Goal: Task Accomplishment & Management: Manage account settings

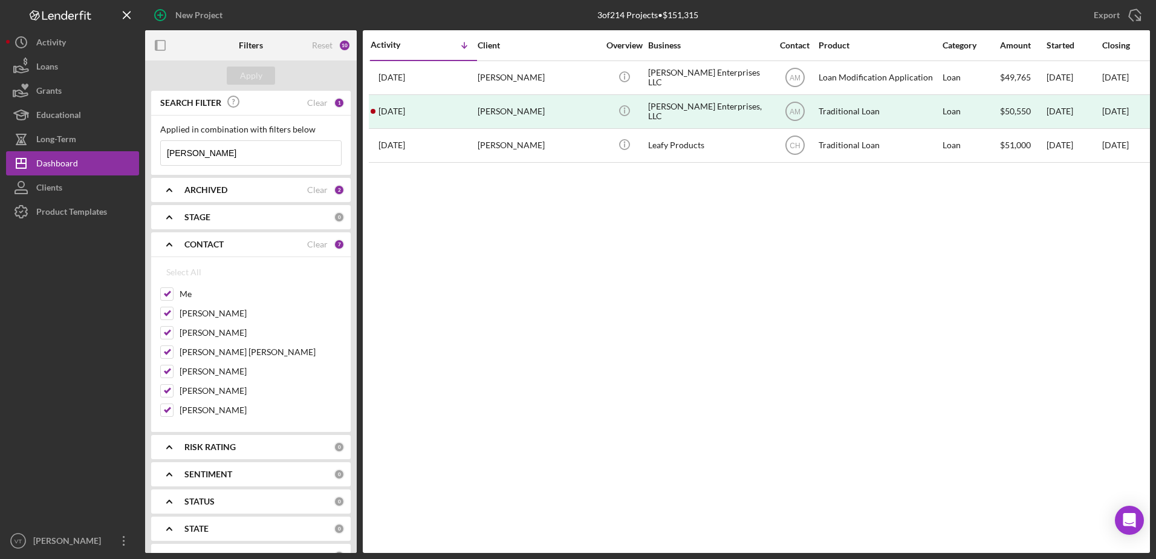
click at [272, 237] on div "CONTACT Clear 7" at bounding box center [264, 244] width 160 height 24
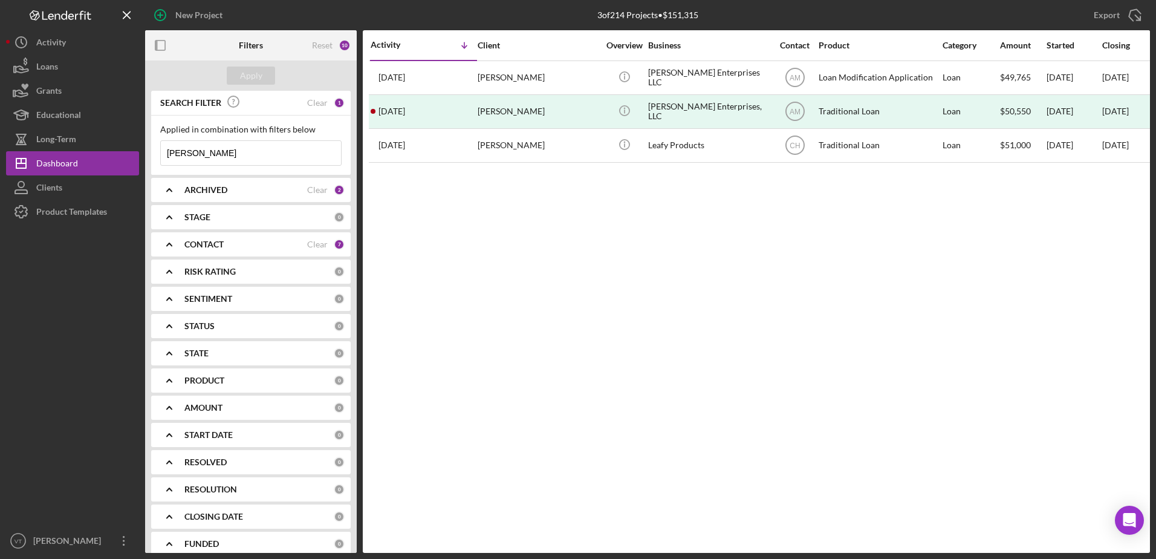
click at [272, 237] on div "CONTACT Clear 7" at bounding box center [264, 244] width 160 height 24
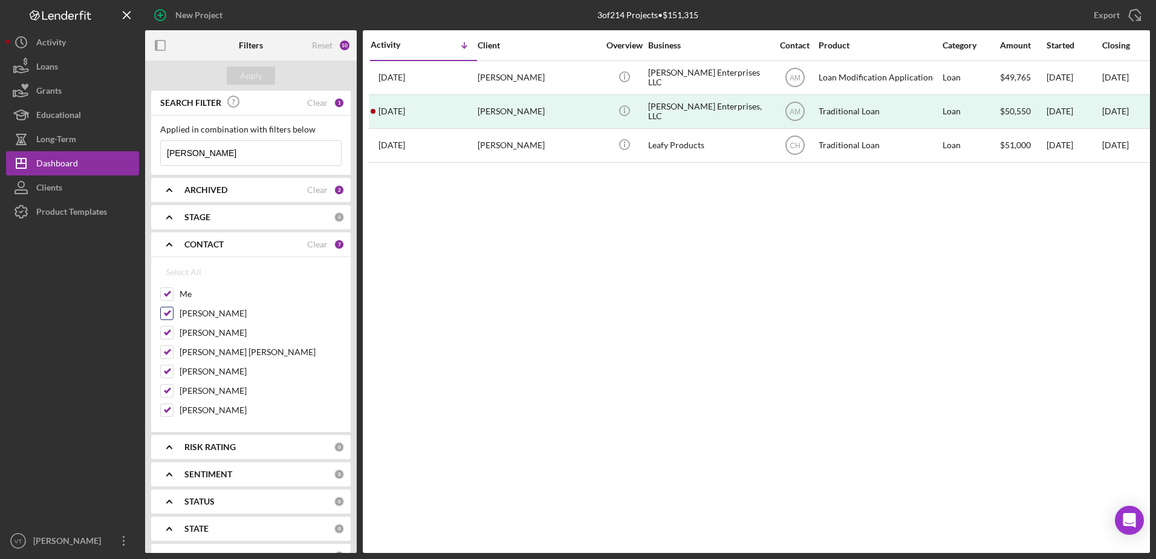
click at [171, 313] on input "[PERSON_NAME]" at bounding box center [167, 313] width 12 height 12
checkbox input "false"
click at [168, 329] on input "[PERSON_NAME]" at bounding box center [167, 333] width 12 height 12
checkbox input "false"
click at [165, 350] on input "[PERSON_NAME] [PERSON_NAME]" at bounding box center [167, 352] width 12 height 12
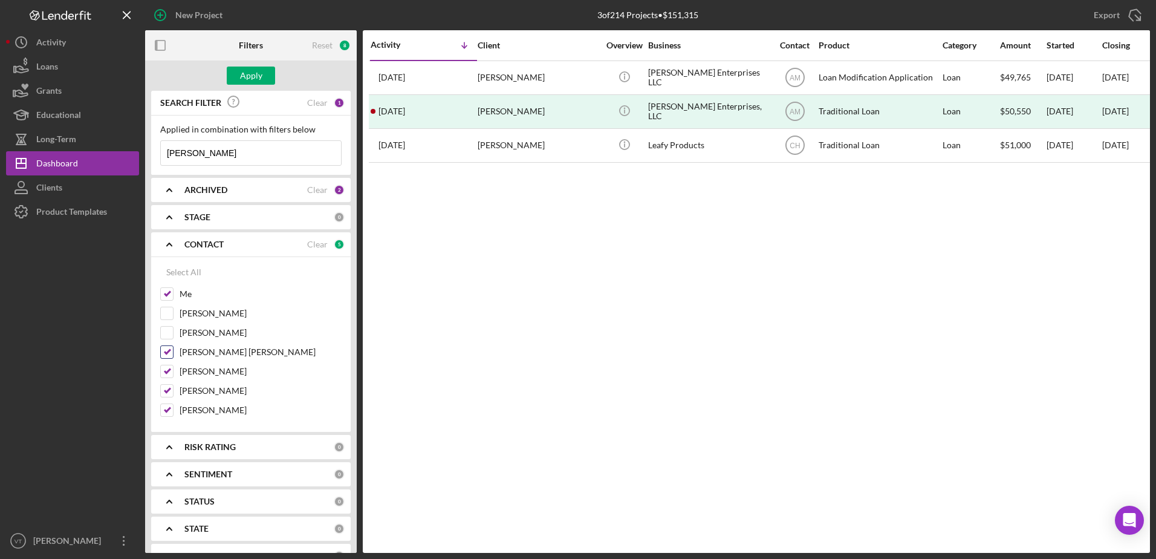
checkbox input "false"
click at [166, 368] on input "[PERSON_NAME]" at bounding box center [167, 371] width 12 height 12
checkbox input "false"
click at [170, 387] on input "[PERSON_NAME]" at bounding box center [167, 391] width 12 height 12
checkbox input "false"
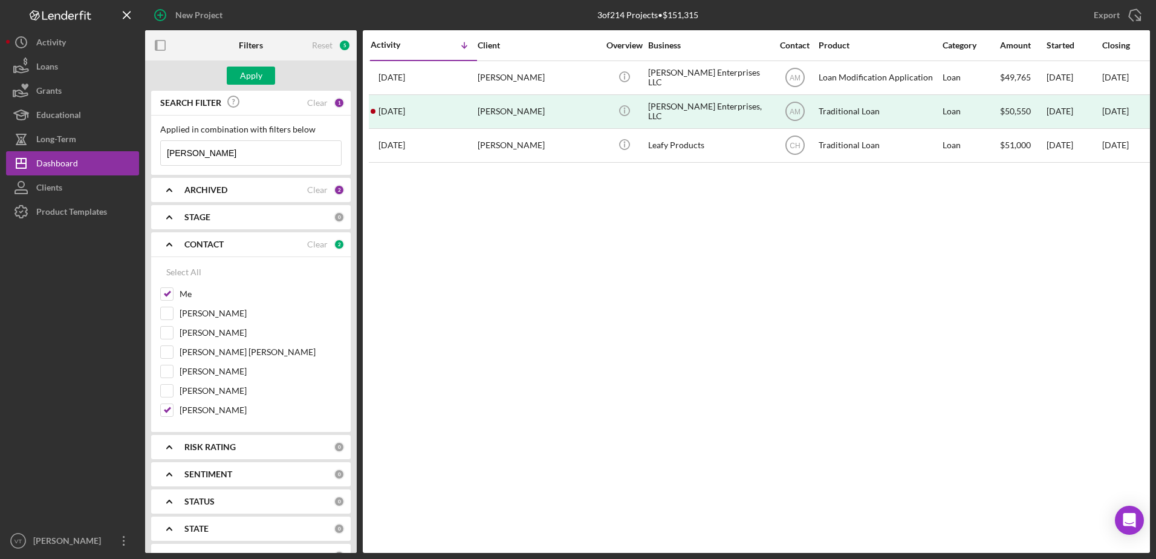
click at [218, 149] on input "[PERSON_NAME]" at bounding box center [251, 153] width 180 height 24
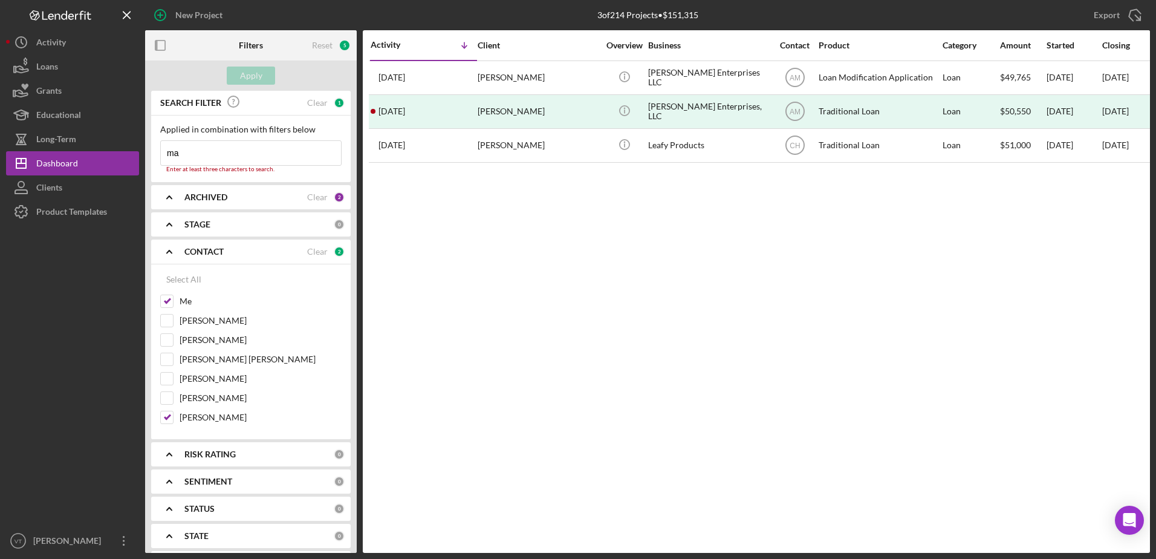
type input "m"
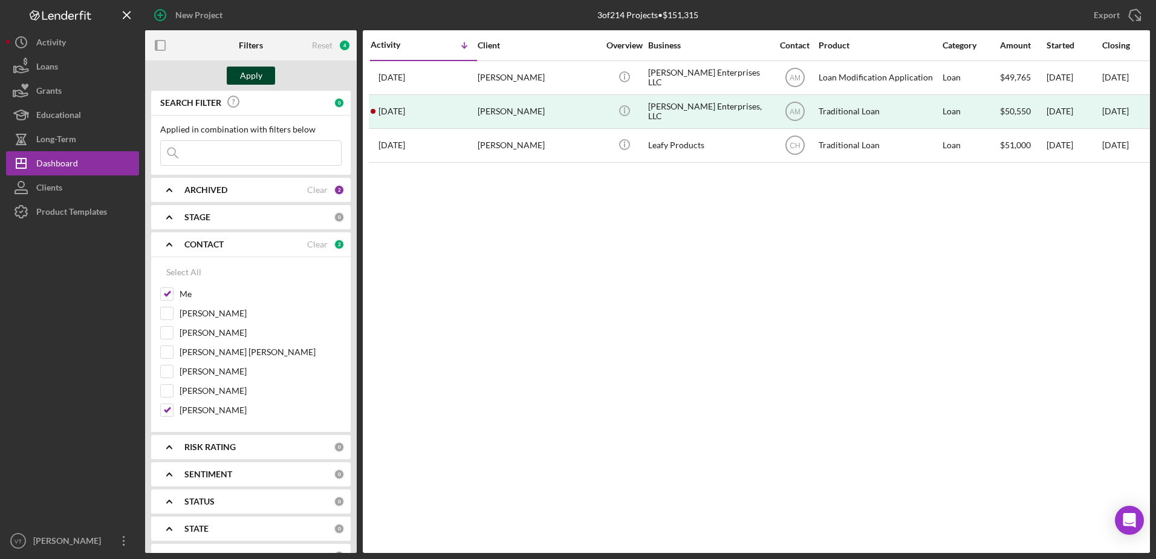
click at [243, 73] on div "Apply" at bounding box center [251, 76] width 22 height 18
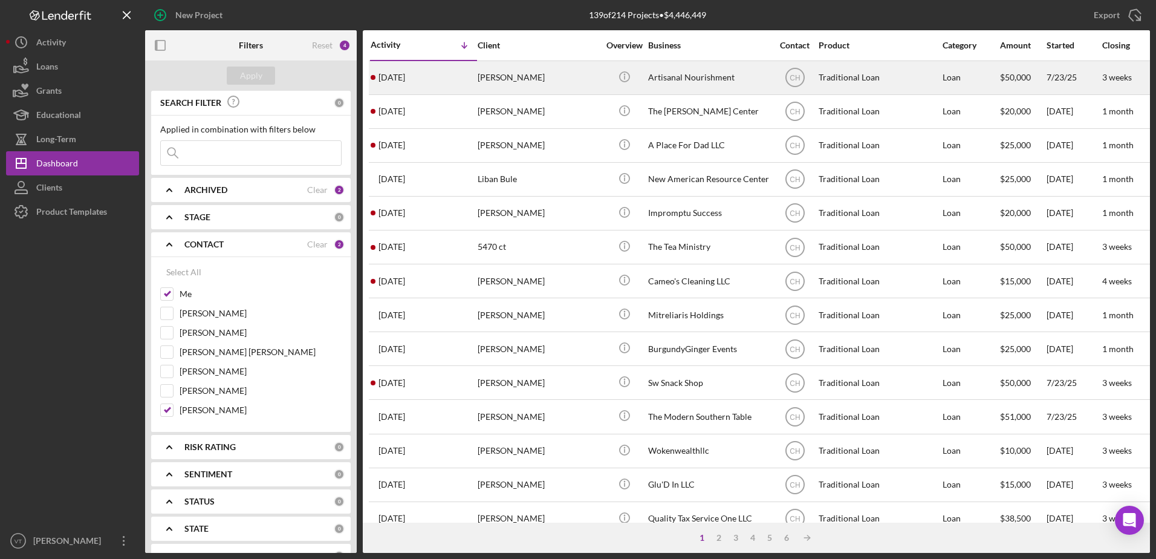
click at [538, 79] on div "[PERSON_NAME]" at bounding box center [538, 78] width 121 height 32
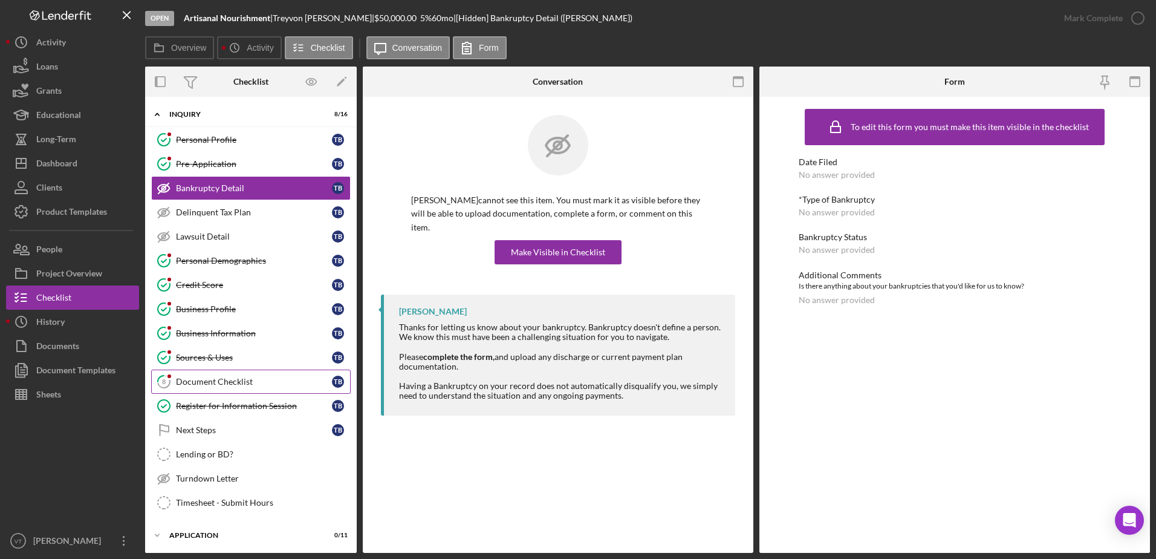
click at [256, 387] on link "8 Document Checklist T B" at bounding box center [251, 382] width 200 height 24
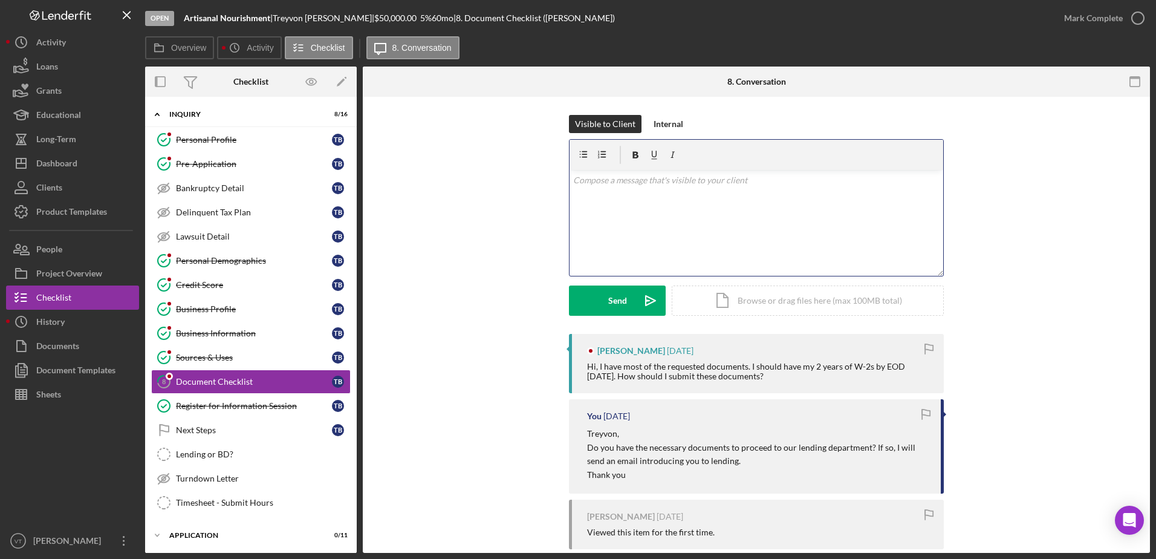
click at [740, 214] on div "v Color teal Color pink Remove color Add row above Add row below Add column bef…" at bounding box center [757, 223] width 374 height 106
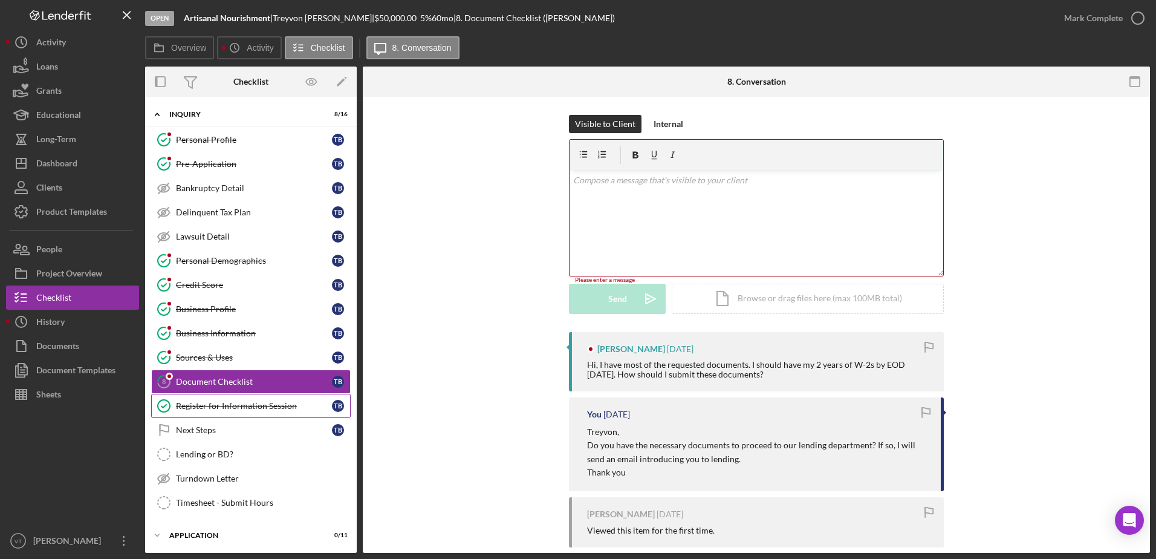
click at [258, 403] on div "Register for Information Session" at bounding box center [254, 406] width 156 height 10
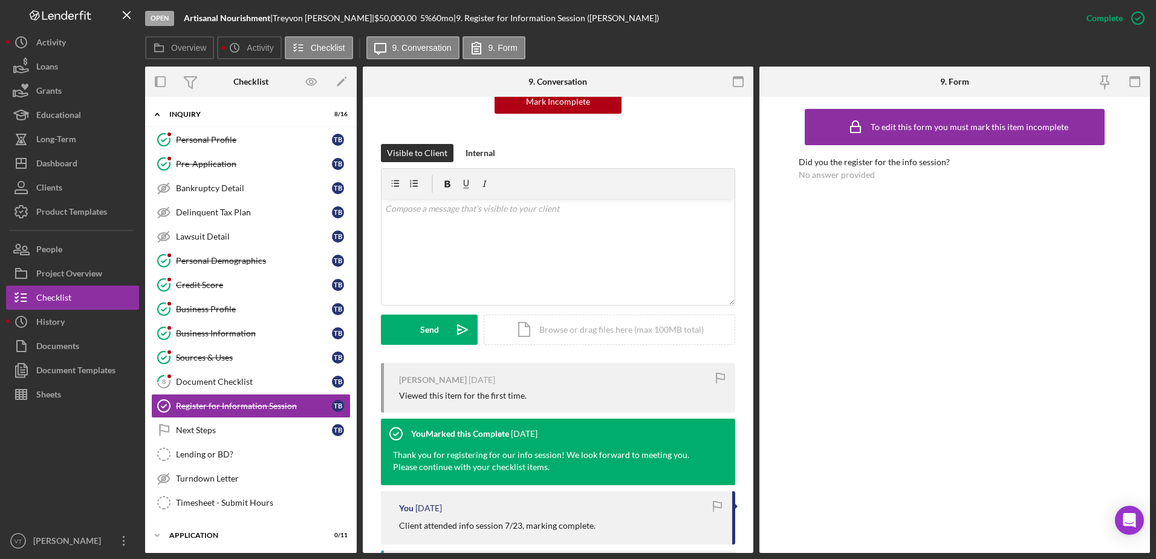
scroll to position [137, 0]
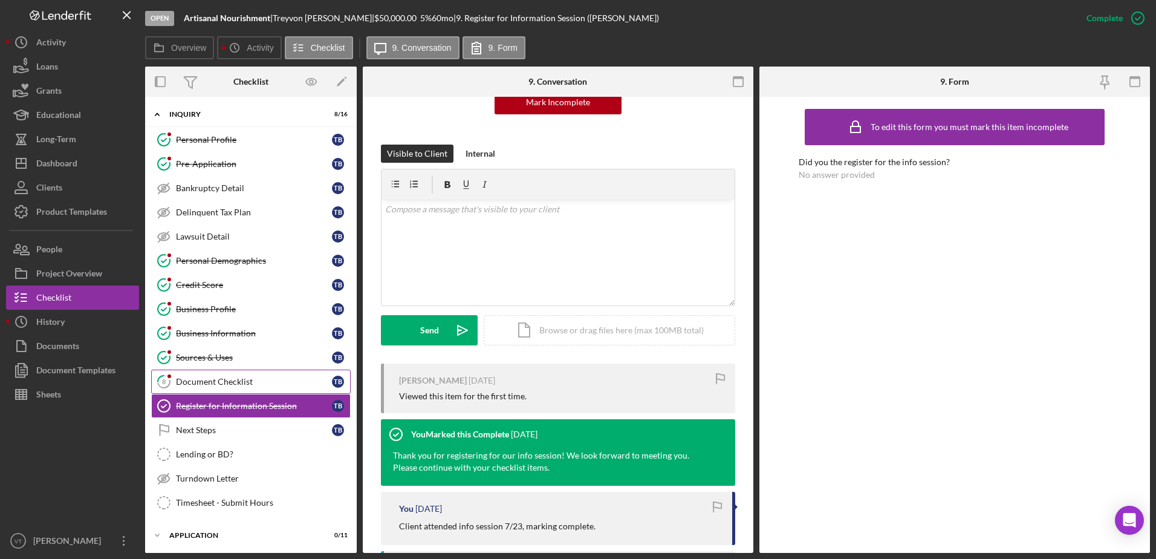
click at [270, 372] on link "8 Document Checklist T B" at bounding box center [251, 382] width 200 height 24
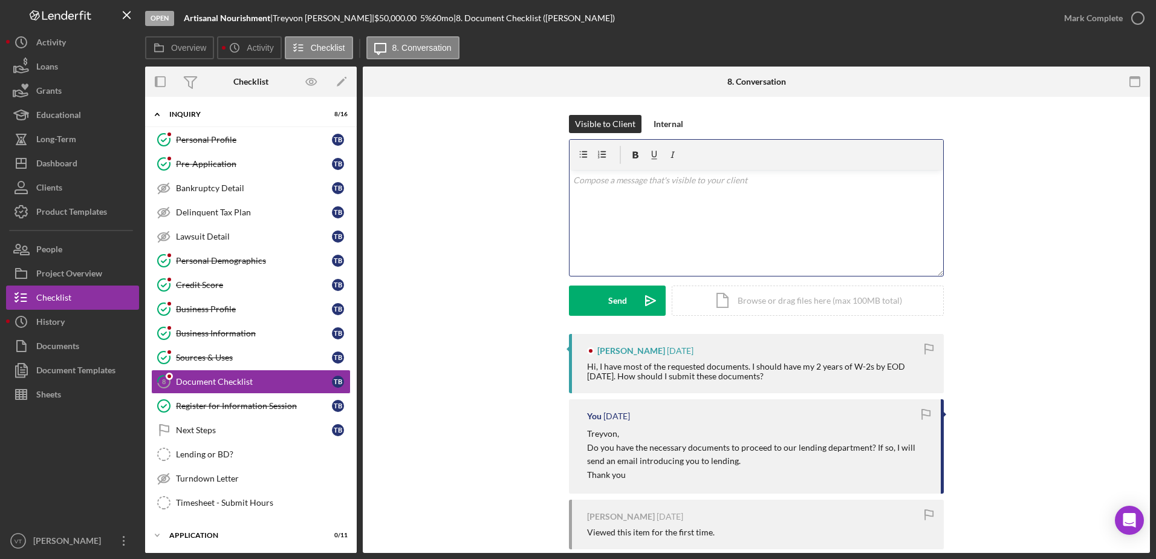
click at [728, 238] on div "v Color teal Color pink Remove color Add row above Add row below Add column bef…" at bounding box center [757, 223] width 374 height 106
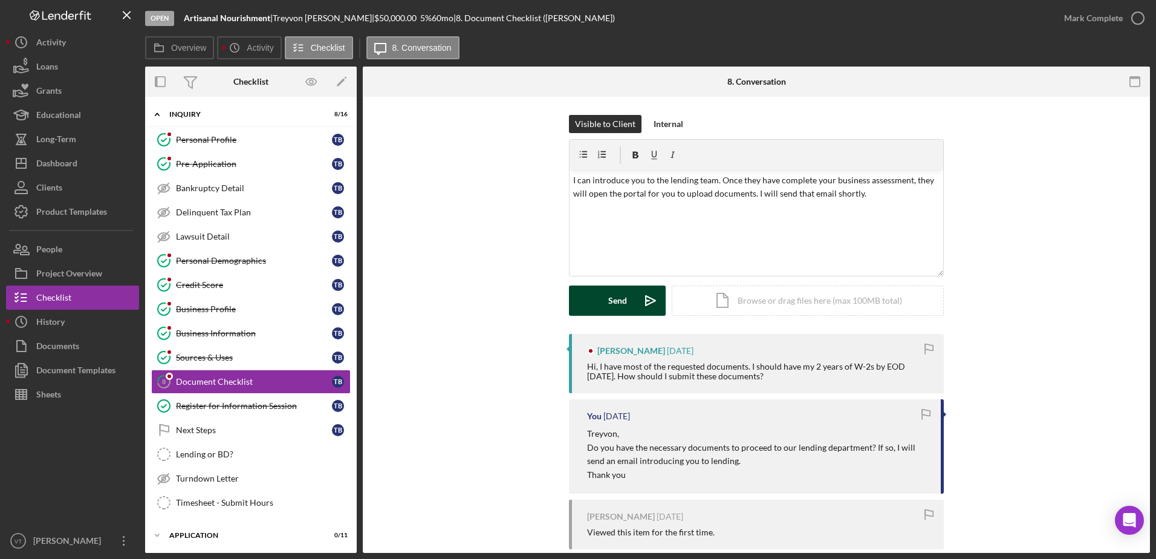
click at [609, 302] on div "Send" at bounding box center [617, 300] width 19 height 30
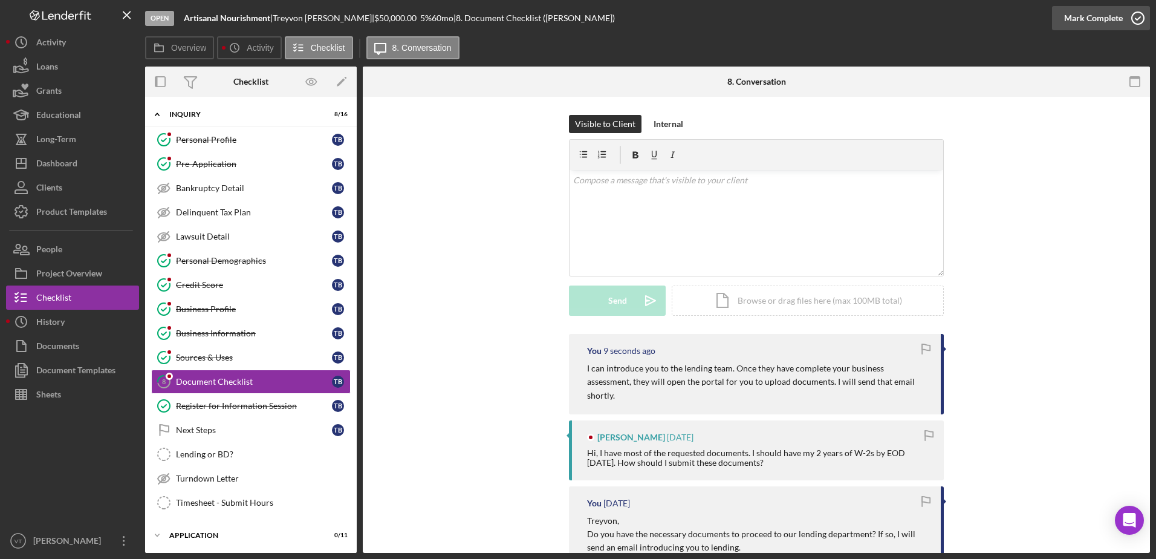
click at [1140, 18] on icon "button" at bounding box center [1138, 18] width 30 height 30
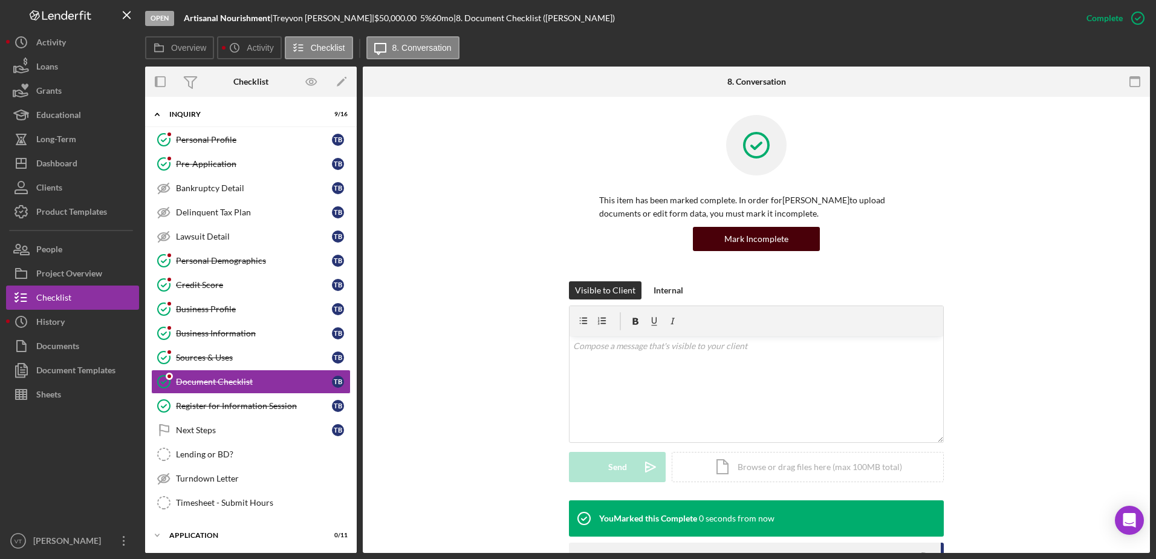
click at [805, 233] on button "Mark Incomplete" at bounding box center [756, 239] width 127 height 24
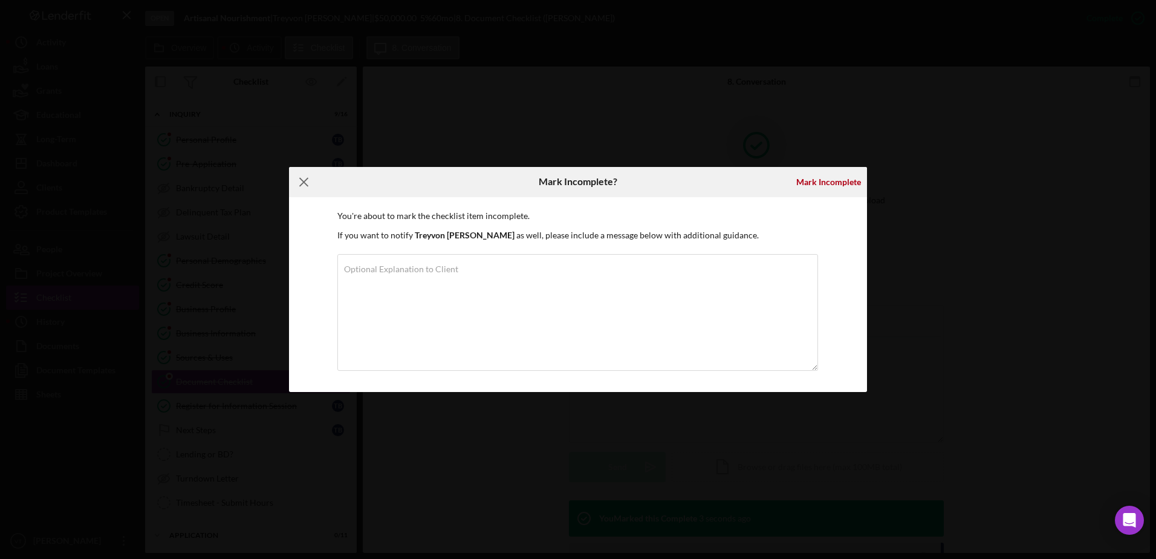
click at [305, 181] on line at bounding box center [304, 182] width 8 height 8
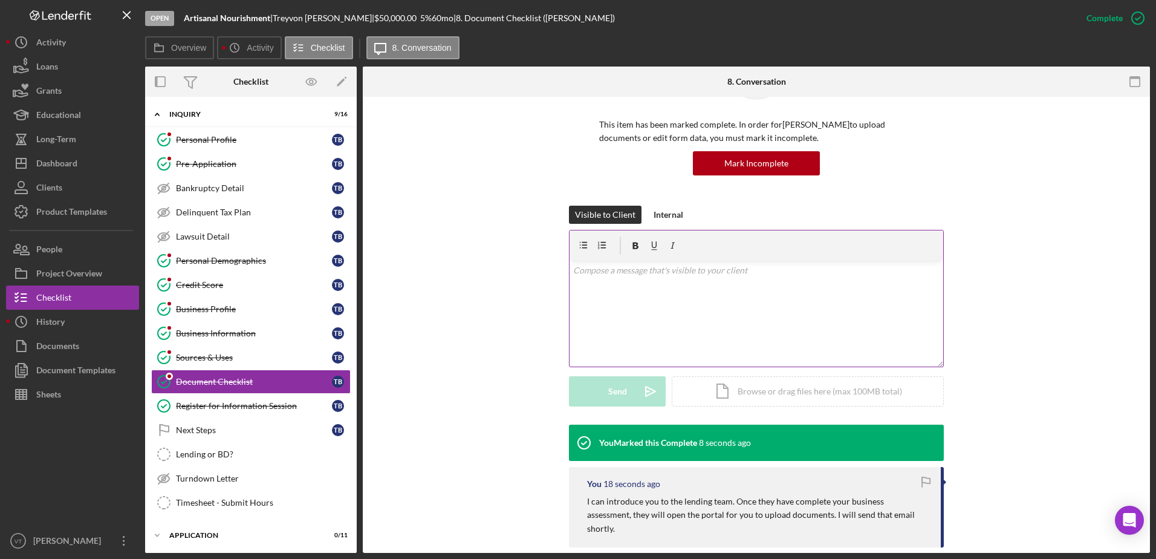
scroll to position [75, 0]
click at [284, 429] on div "Next Steps" at bounding box center [254, 430] width 156 height 10
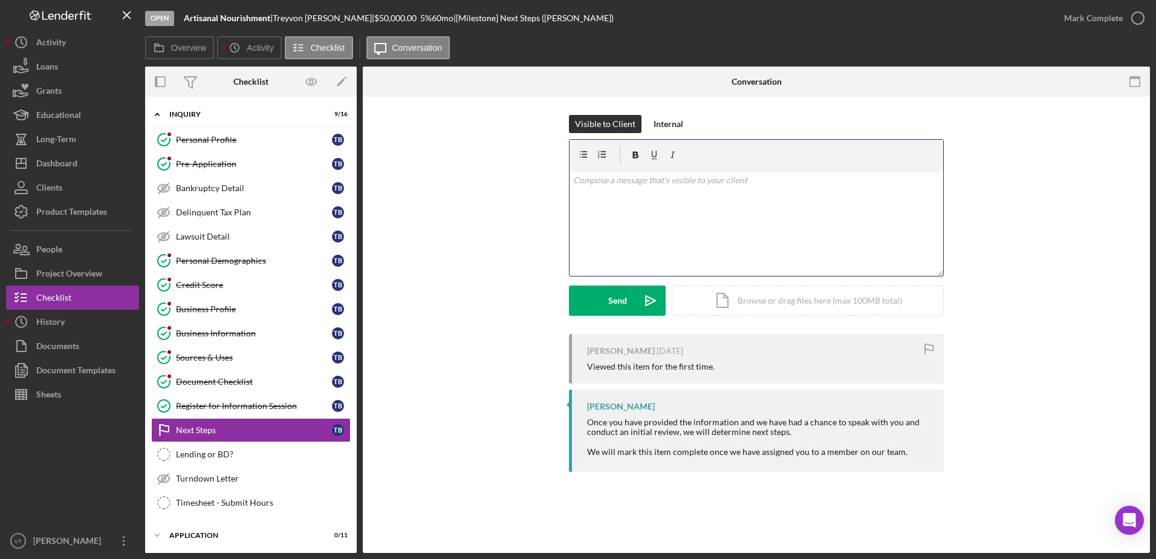
click at [659, 216] on div "v Color teal Color pink Remove color Add row above Add row below Add column bef…" at bounding box center [757, 223] width 374 height 106
click at [629, 304] on button "Send Icon/icon-invite-send" at bounding box center [617, 300] width 97 height 30
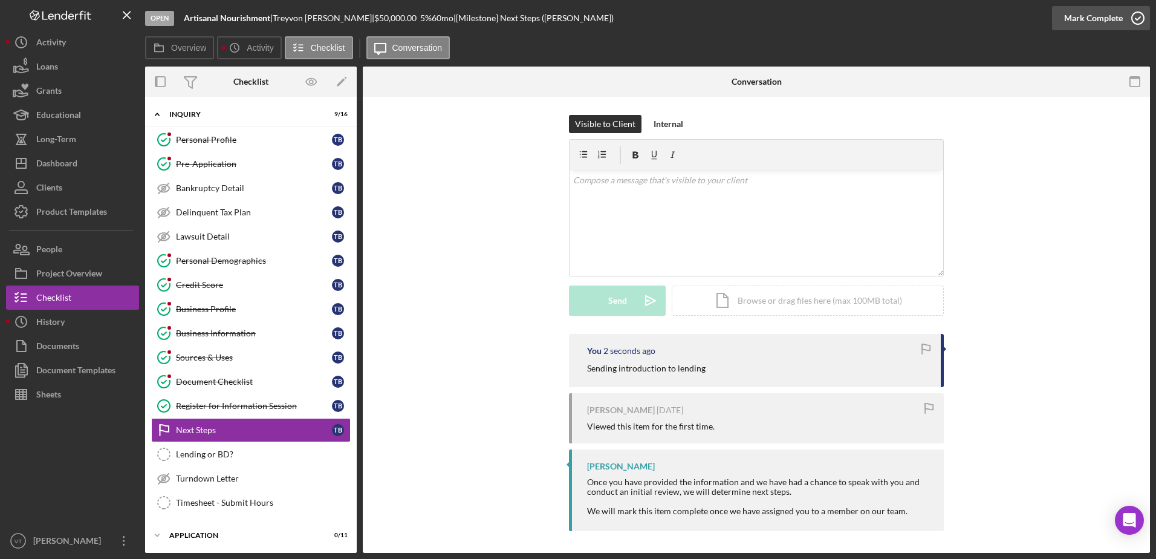
click at [1121, 18] on button "Mark Complete" at bounding box center [1101, 18] width 98 height 24
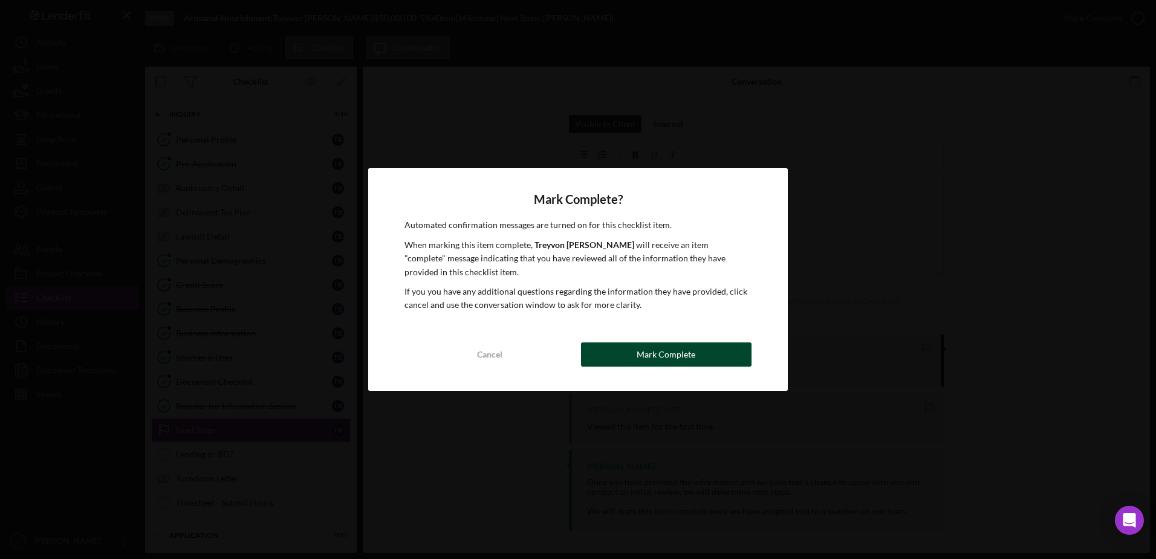
click at [656, 355] on div "Mark Complete" at bounding box center [666, 354] width 59 height 24
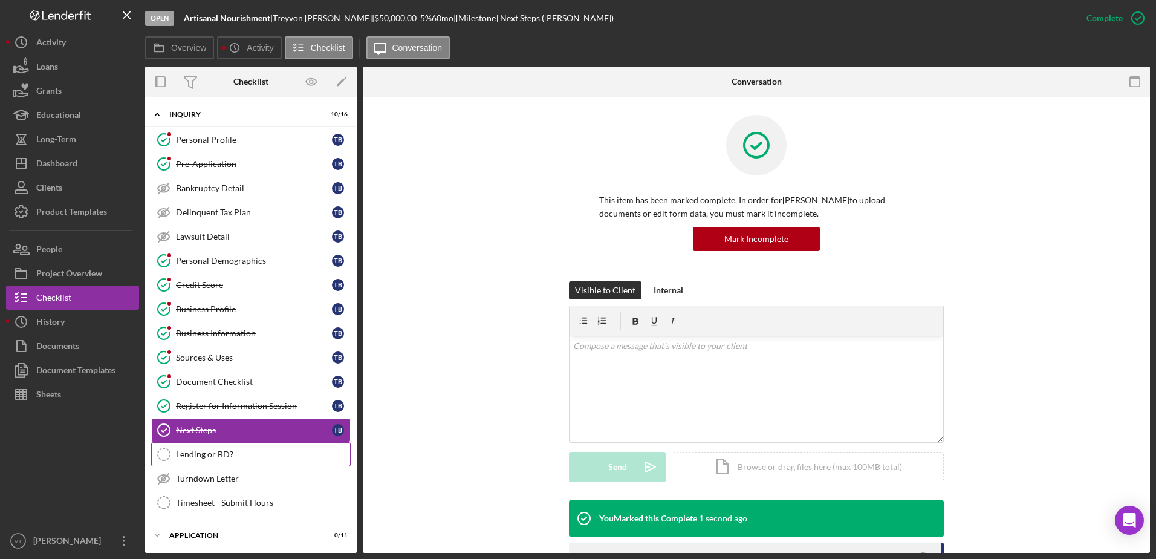
click at [244, 456] on div "Lending or BD?" at bounding box center [263, 454] width 174 height 10
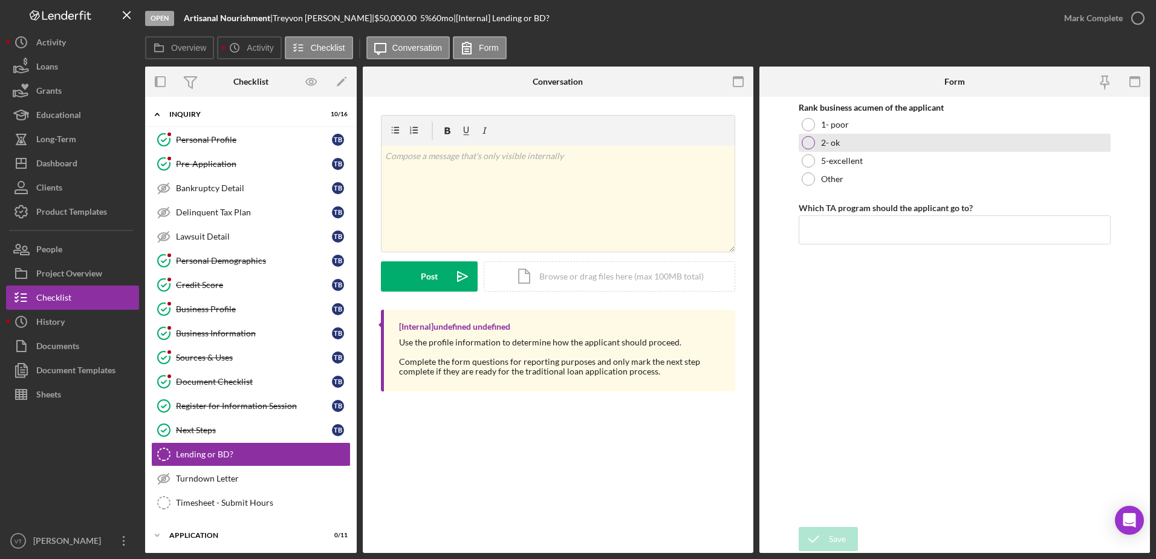
click at [833, 143] on label "2- ok" at bounding box center [830, 143] width 19 height 10
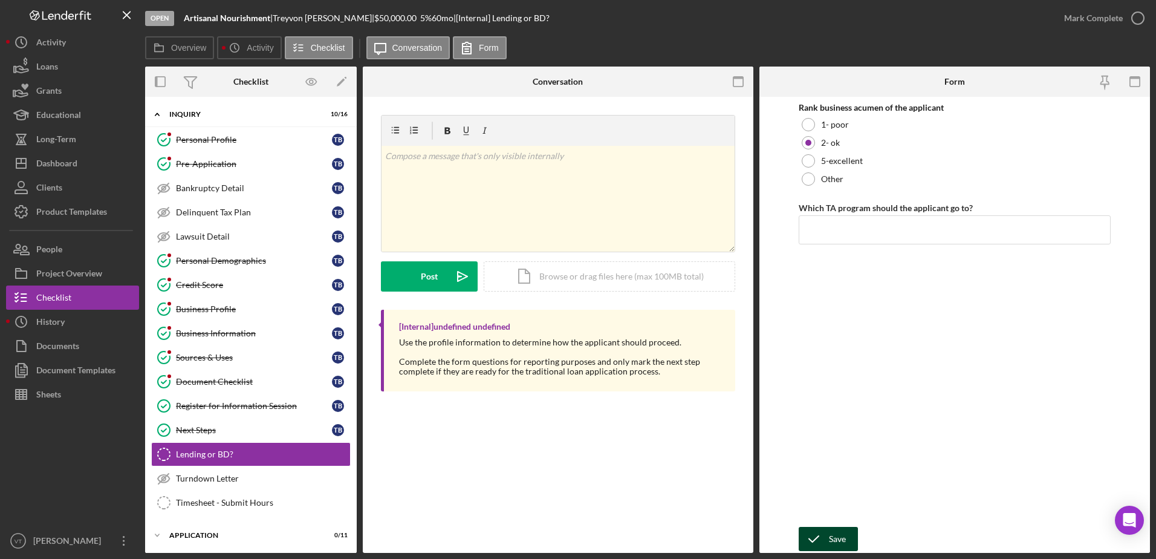
click at [836, 540] on div "Save" at bounding box center [837, 539] width 17 height 24
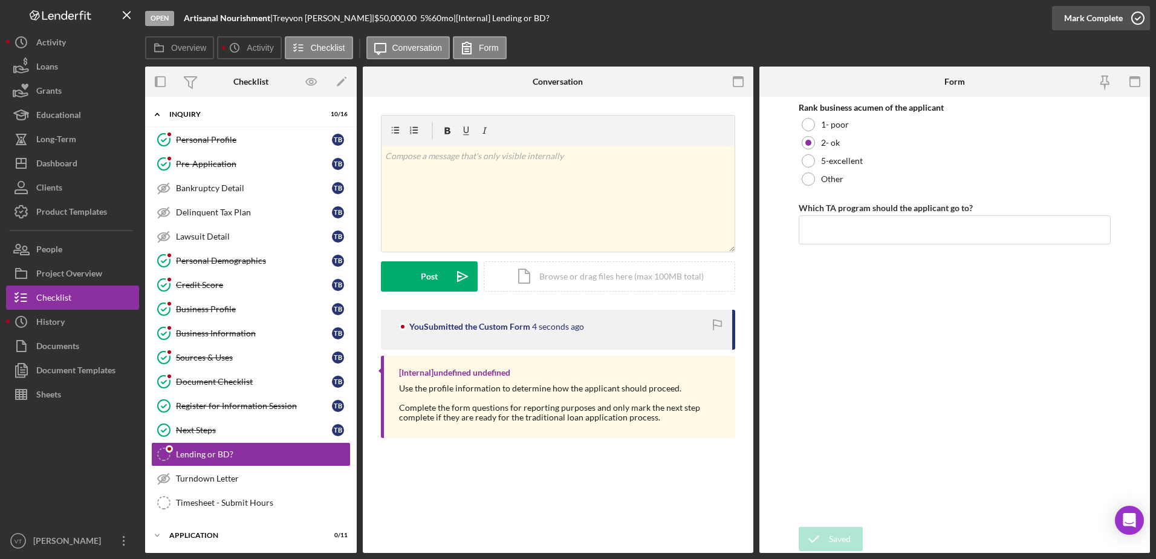
click at [1137, 18] on icon "button" at bounding box center [1138, 18] width 30 height 30
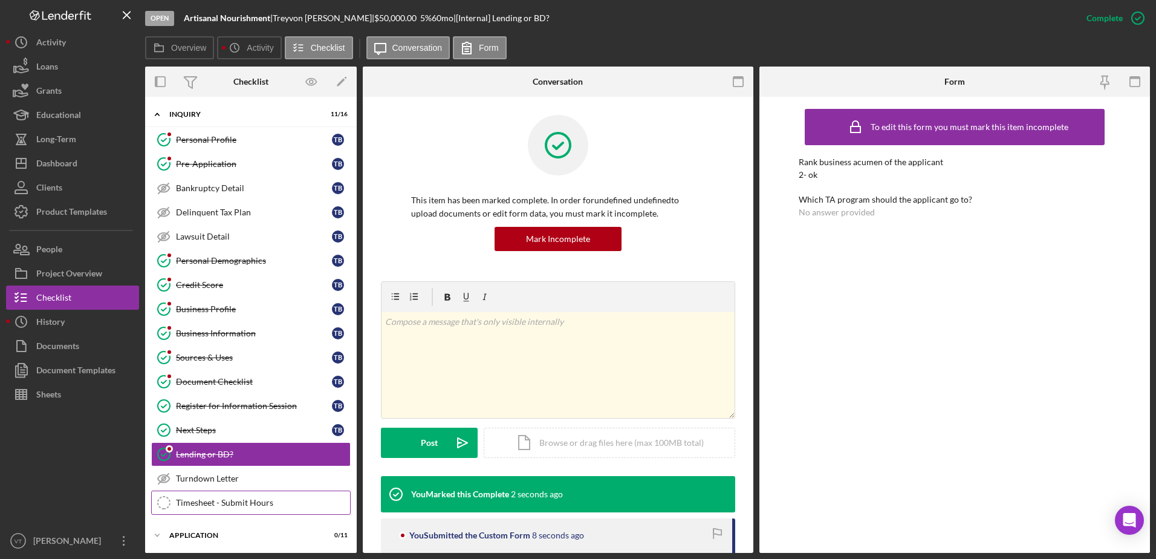
click at [244, 510] on link "Timesheet - Submit Hours Timesheet - Submit Hours" at bounding box center [251, 502] width 200 height 24
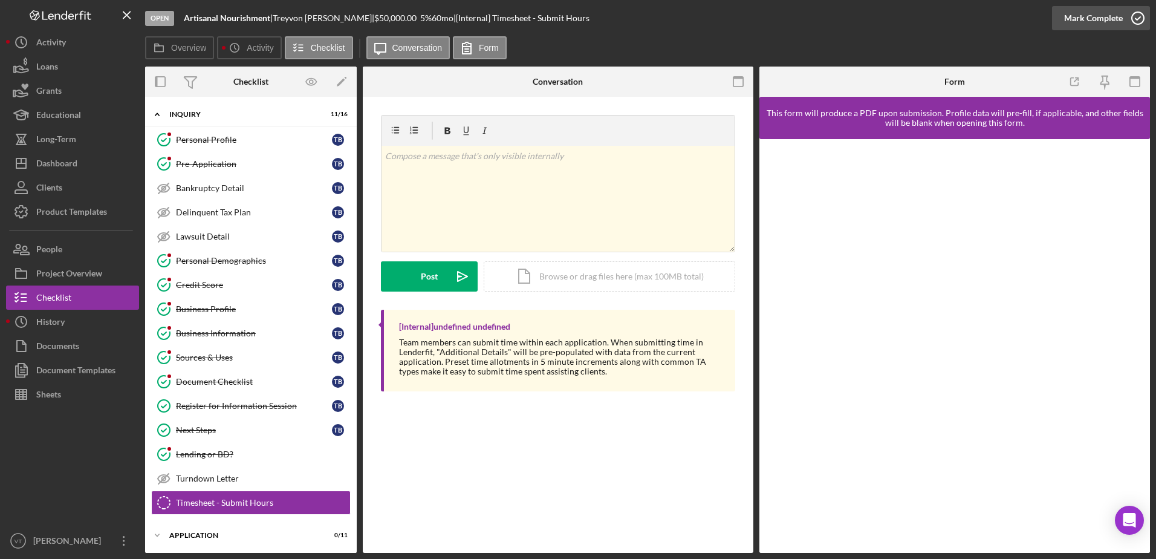
click at [1139, 24] on circle "button" at bounding box center [1138, 18] width 12 height 12
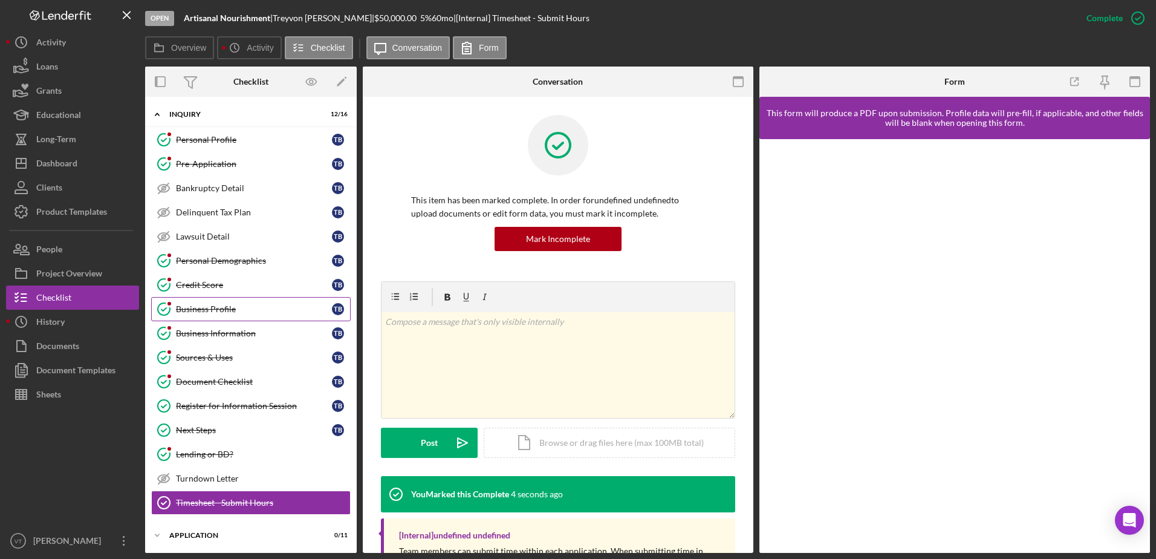
click at [233, 313] on div "Business Profile" at bounding box center [254, 309] width 156 height 10
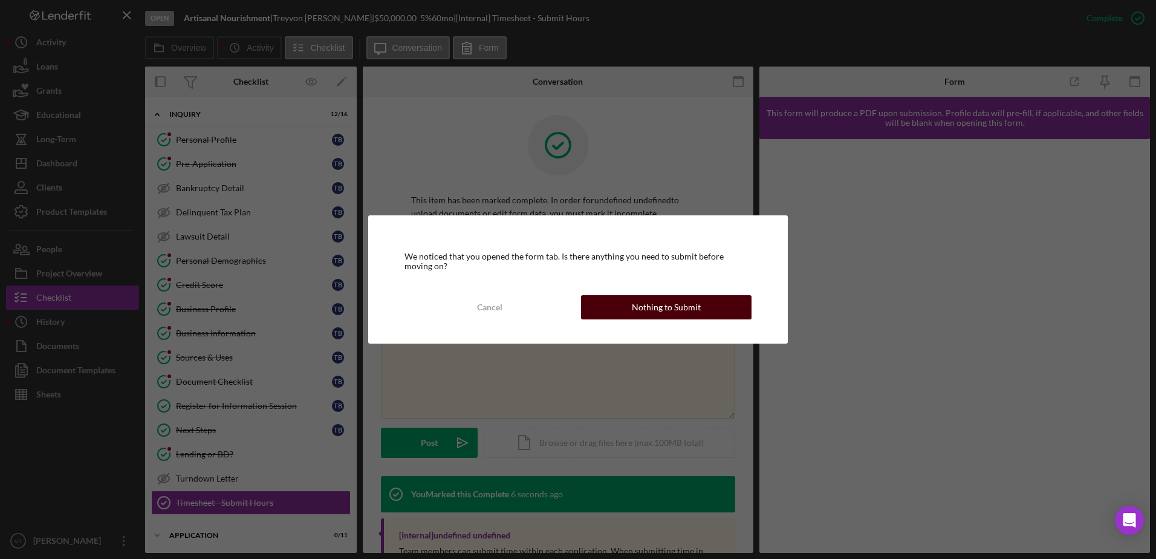
click at [639, 302] on div "Nothing to Submit" at bounding box center [666, 307] width 69 height 24
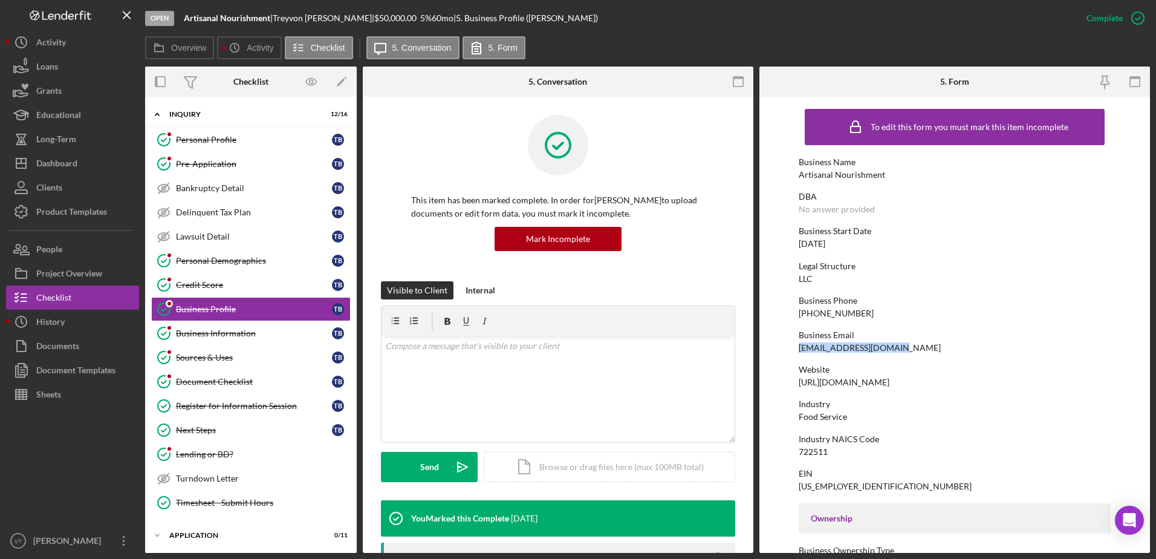
drag, startPoint x: 901, startPoint y: 349, endPoint x: 796, endPoint y: 349, distance: 104.6
click at [796, 349] on form "To edit this form you must mark this item incomplete Business Name Artisanal No…" at bounding box center [955, 325] width 391 height 456
copy div "[EMAIL_ADDRESS][DOMAIN_NAME]"
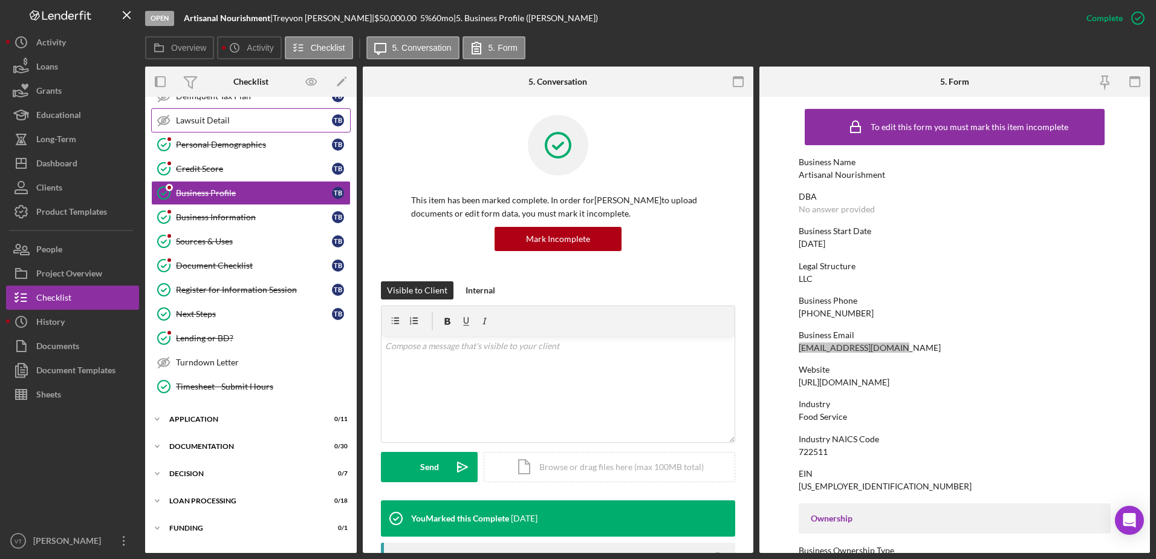
scroll to position [137, 0]
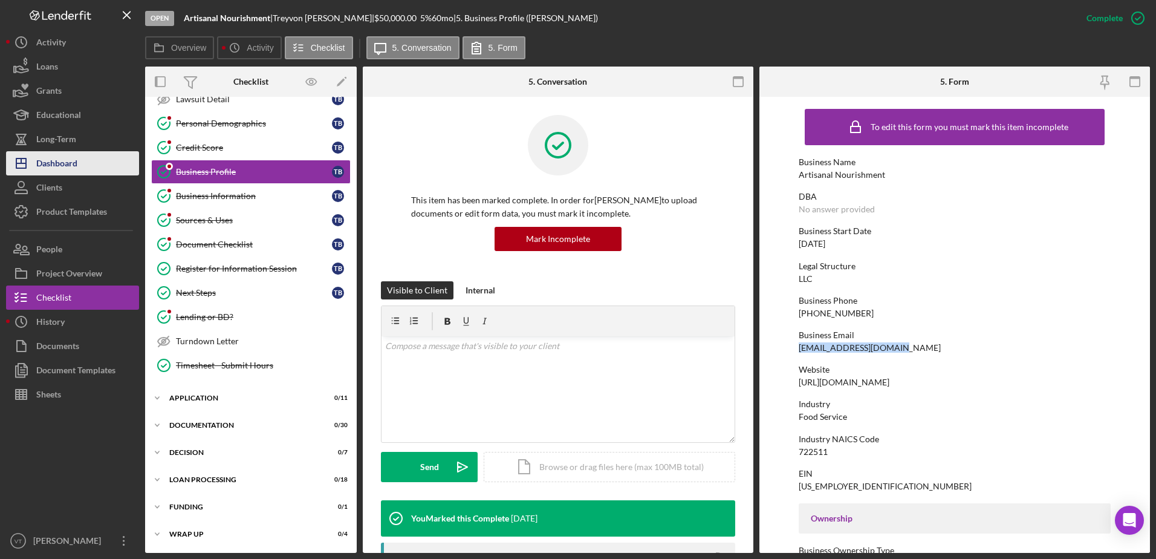
click at [97, 160] on button "Icon/Dashboard Dashboard" at bounding box center [72, 163] width 133 height 24
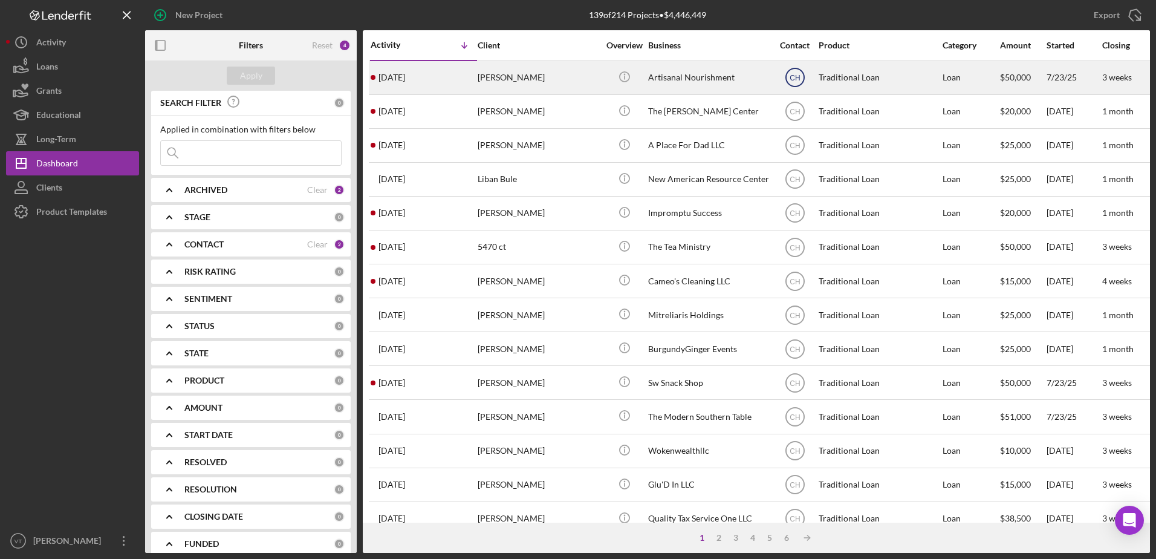
click at [793, 74] on text "CH" at bounding box center [795, 78] width 10 height 8
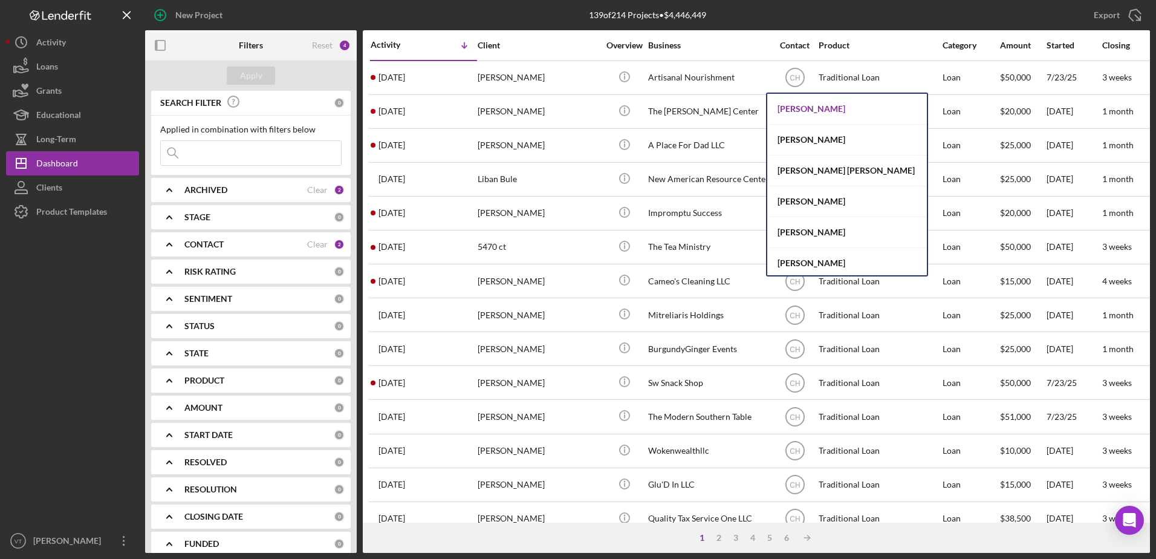
click at [798, 102] on div "[PERSON_NAME]" at bounding box center [847, 109] width 160 height 31
